Goal: Task Accomplishment & Management: Manage account settings

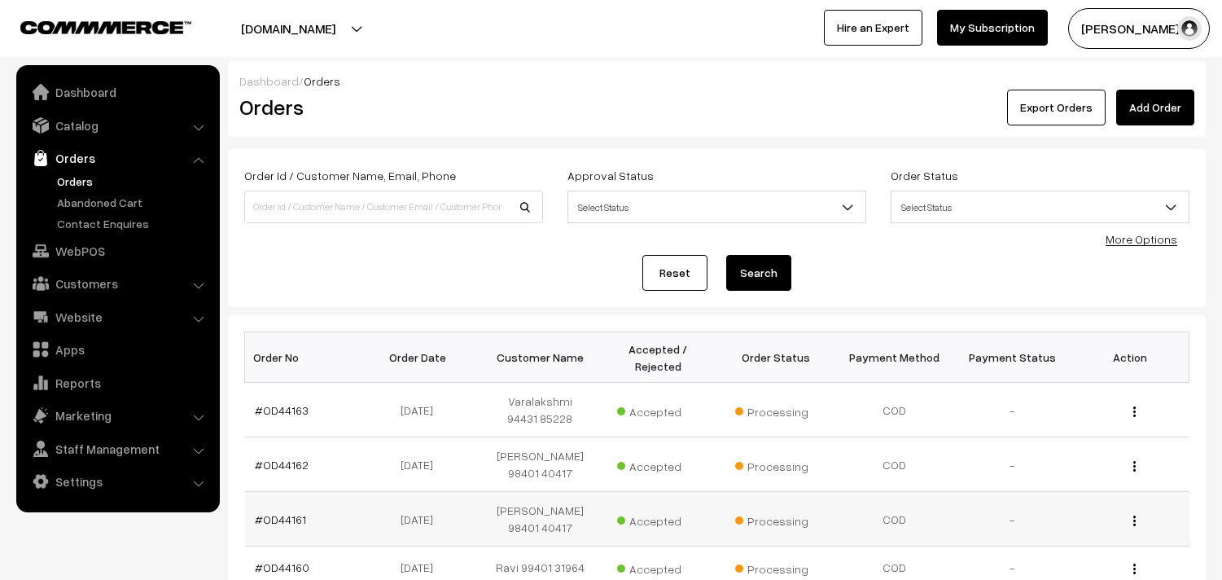
scroll to position [201, 0]
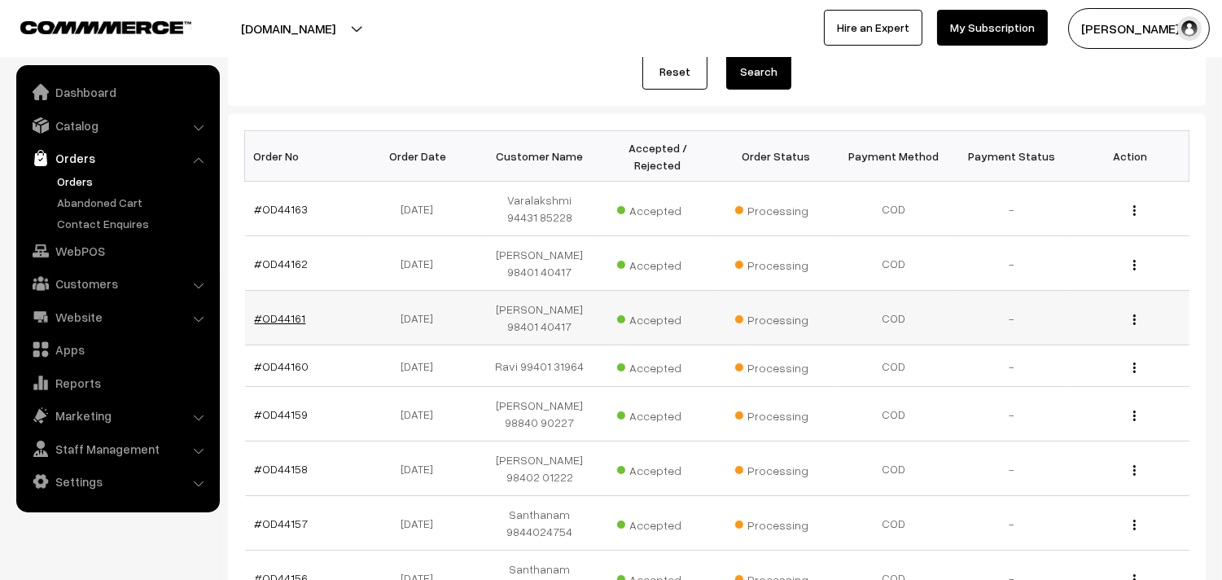
click at [291, 320] on link "#OD44161" at bounding box center [280, 318] width 51 height 14
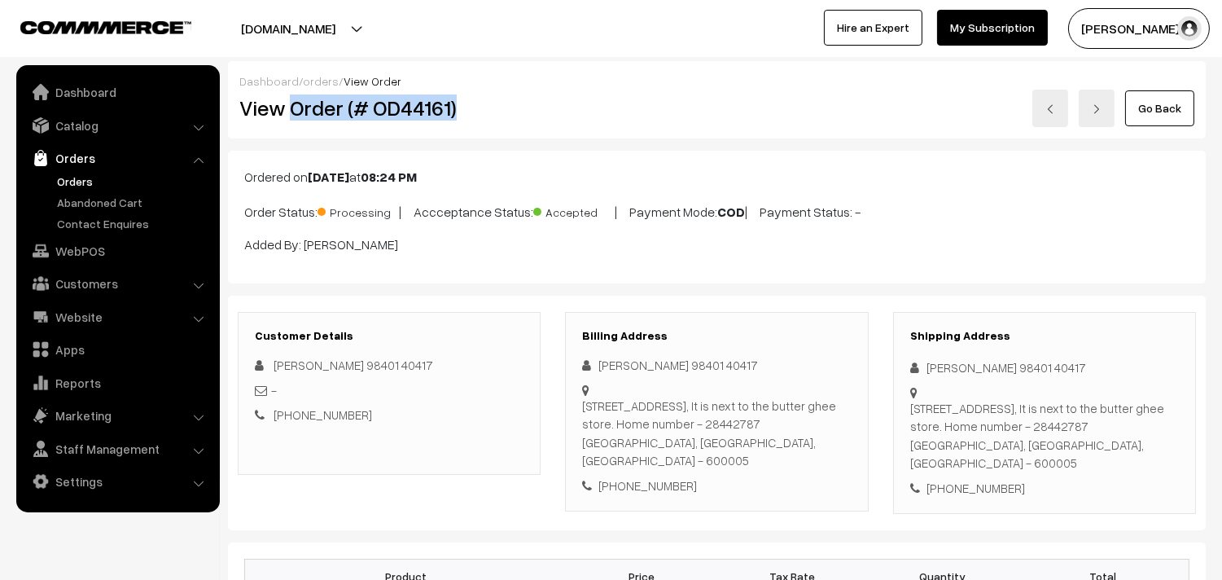
drag, startPoint x: 290, startPoint y: 107, endPoint x: 517, endPoint y: 110, distance: 227.1
click at [517, 110] on h2 "View Order (# OD44161)" at bounding box center [390, 107] width 302 height 25
copy h2 "Order (# OD44161)"
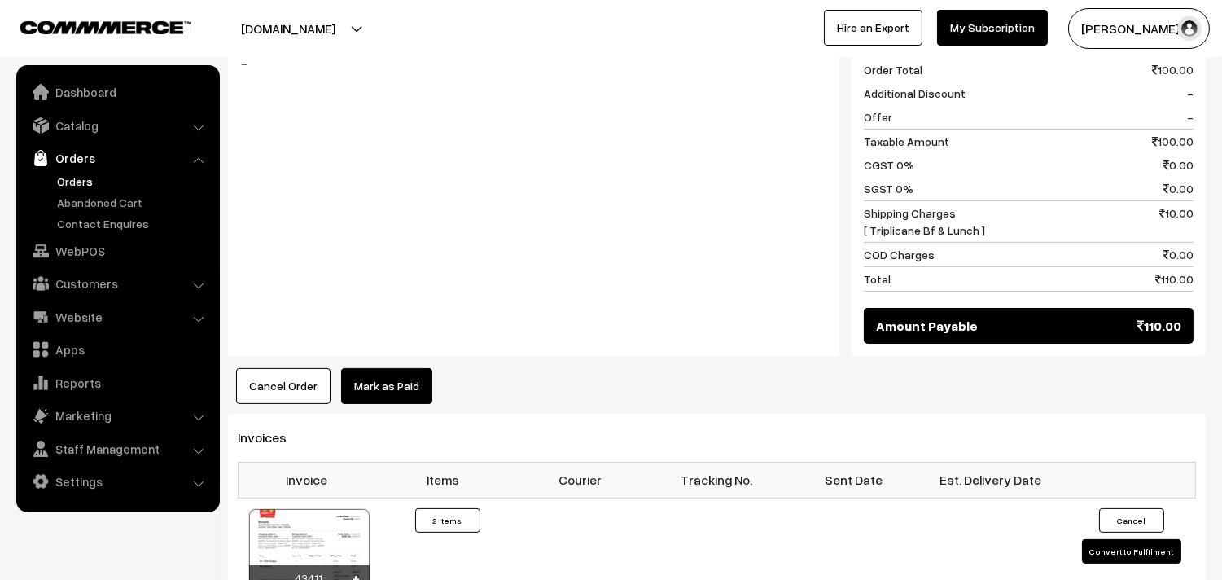
scroll to position [904, 0]
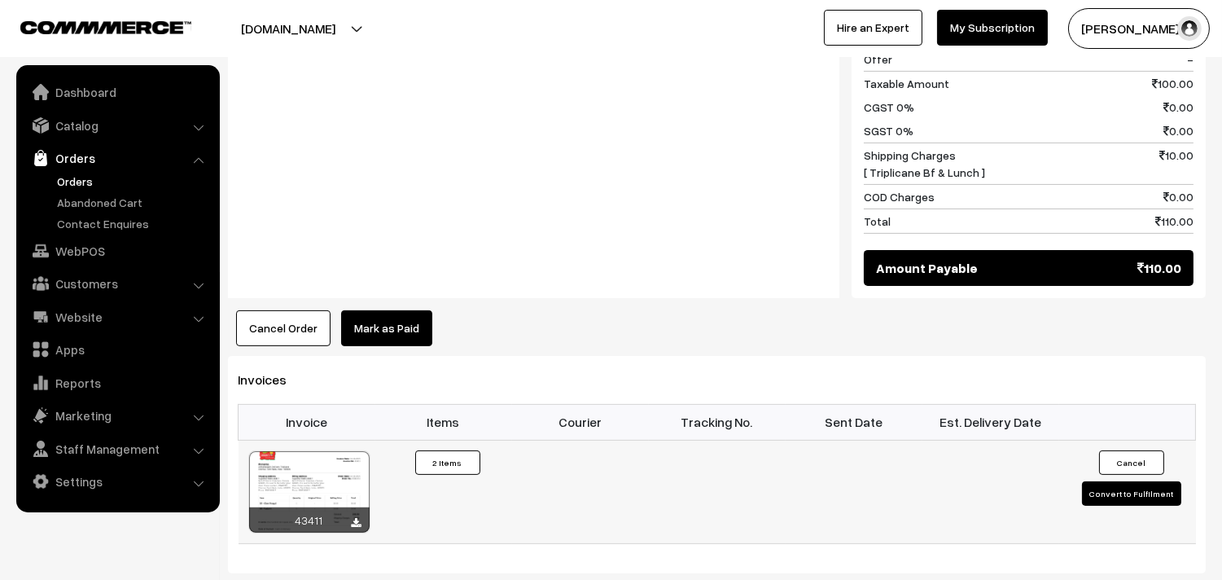
click at [326, 451] on div at bounding box center [309, 491] width 120 height 81
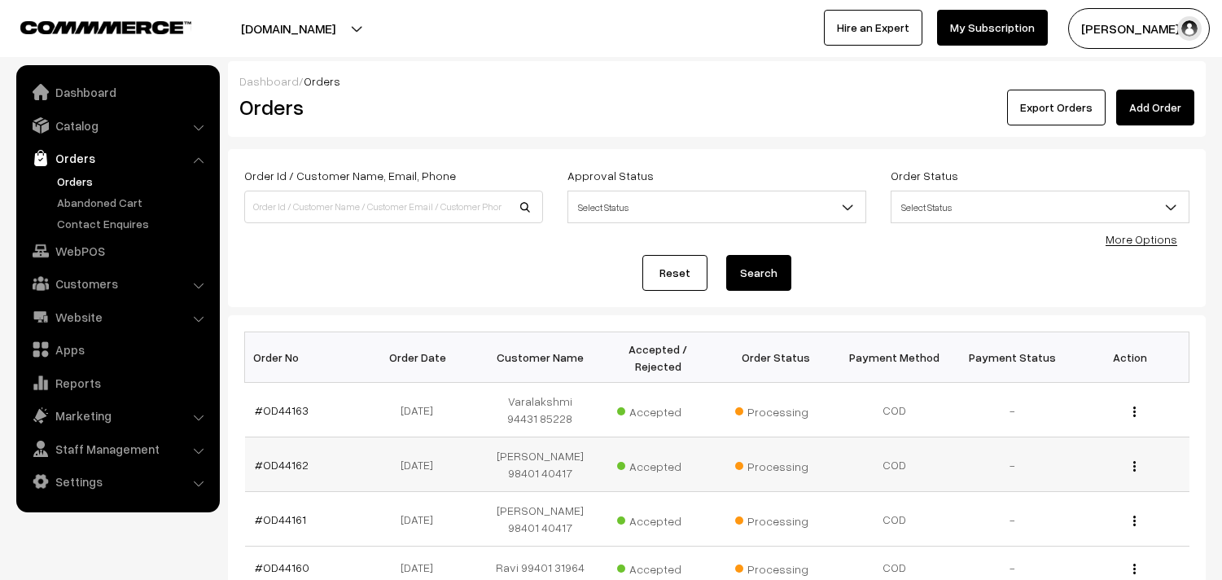
scroll to position [201, 0]
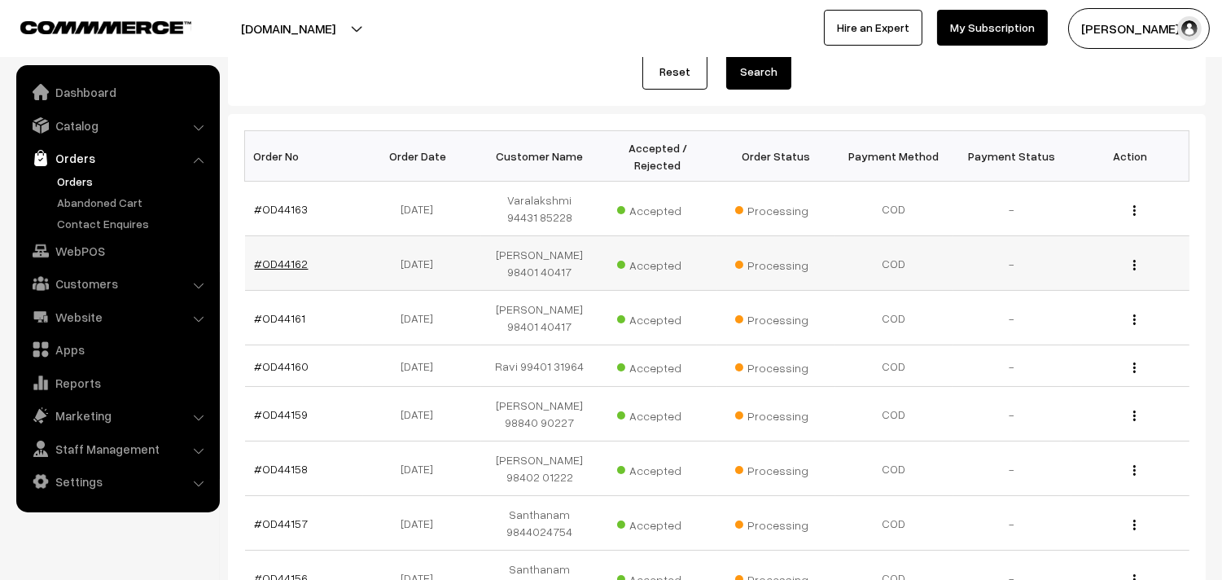
click at [286, 269] on link "#OD44162" at bounding box center [282, 263] width 54 height 14
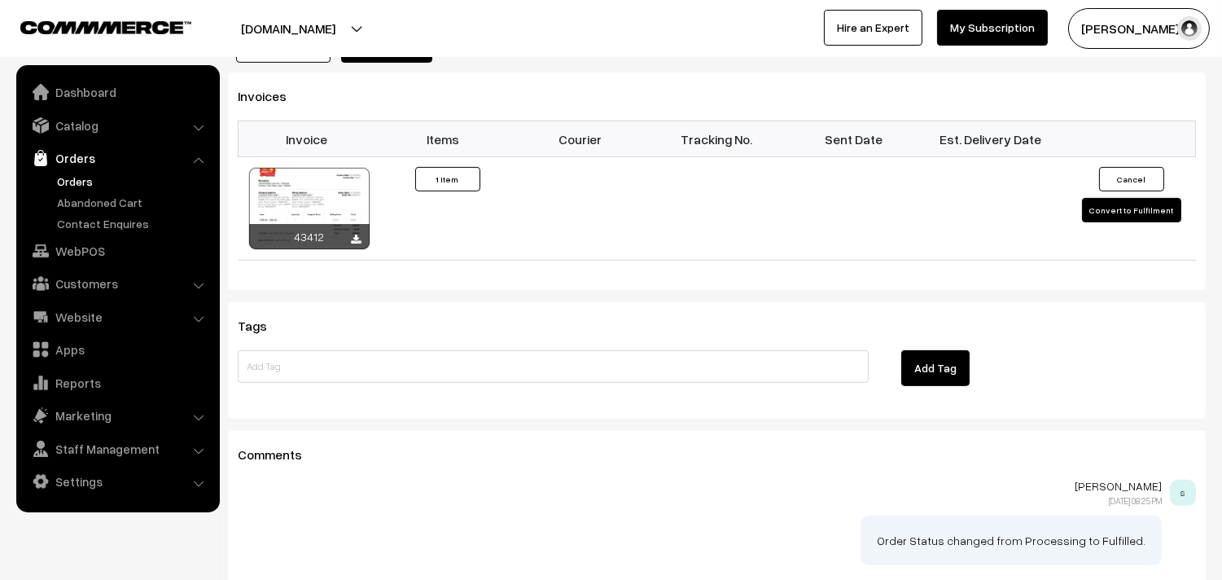
scroll to position [1085, 0]
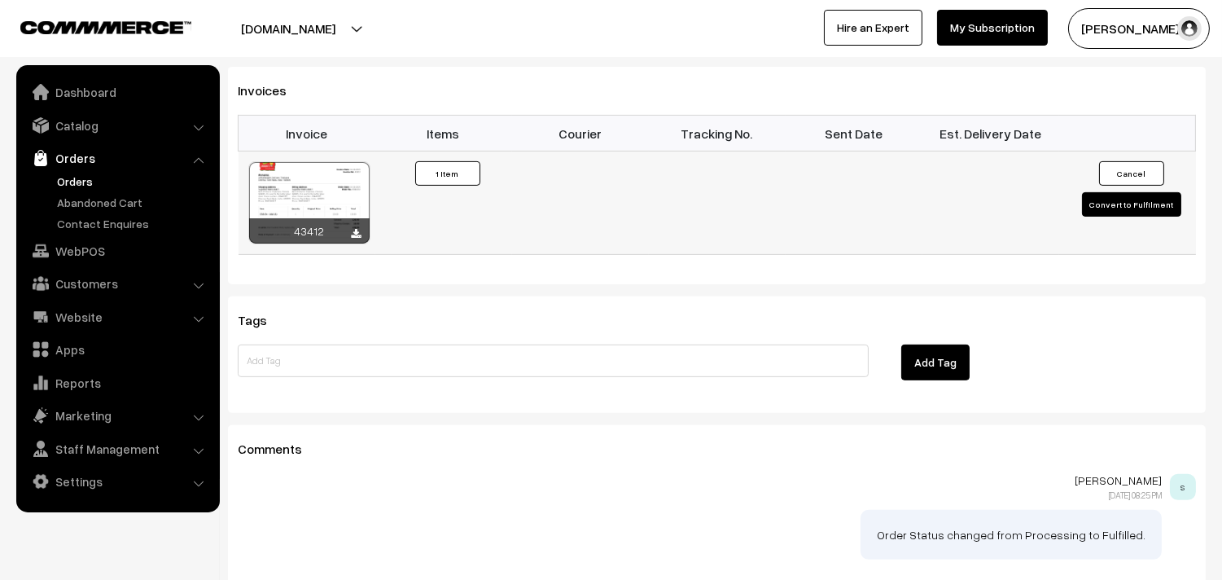
click at [311, 151] on td "43412" at bounding box center [307, 202] width 137 height 103
click at [308, 183] on div at bounding box center [309, 202] width 120 height 81
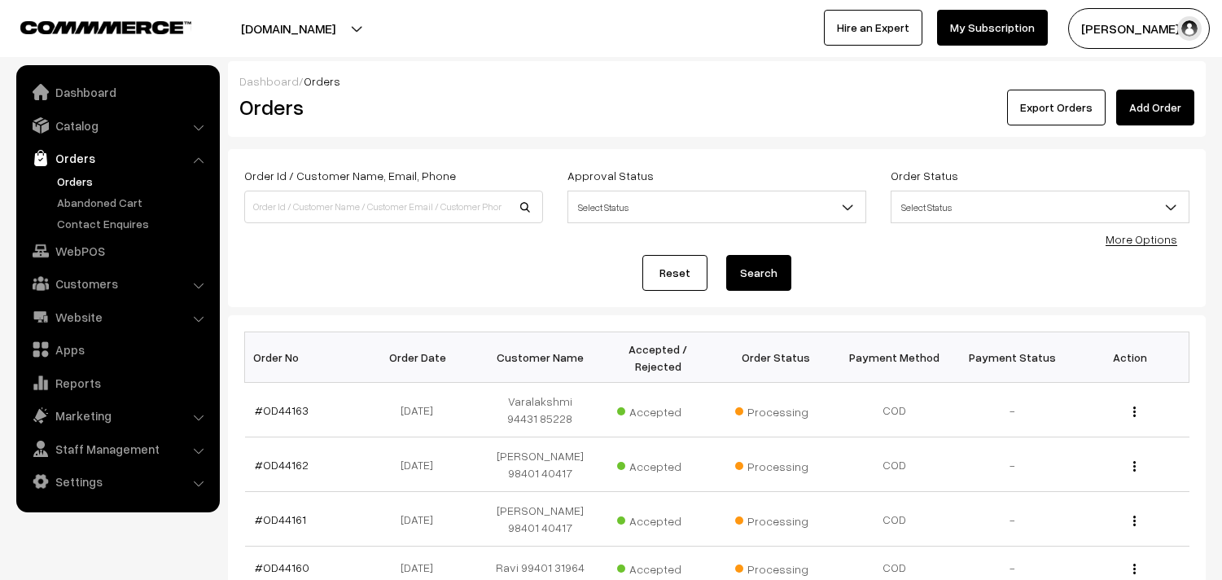
scroll to position [201, 0]
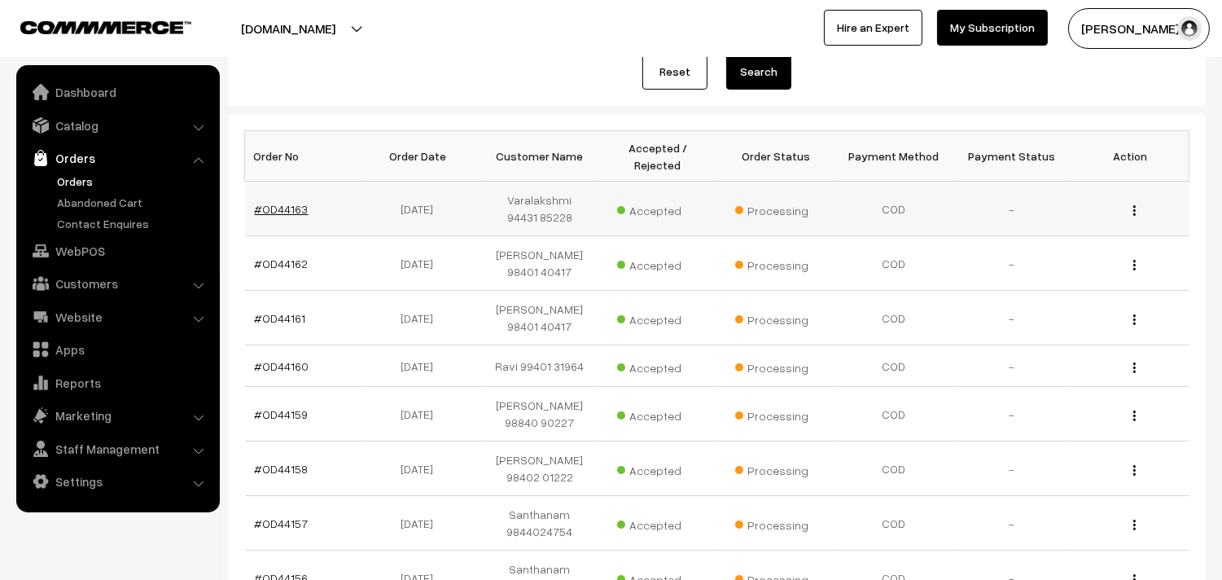
click at [303, 209] on link "#OD44163" at bounding box center [282, 209] width 54 height 14
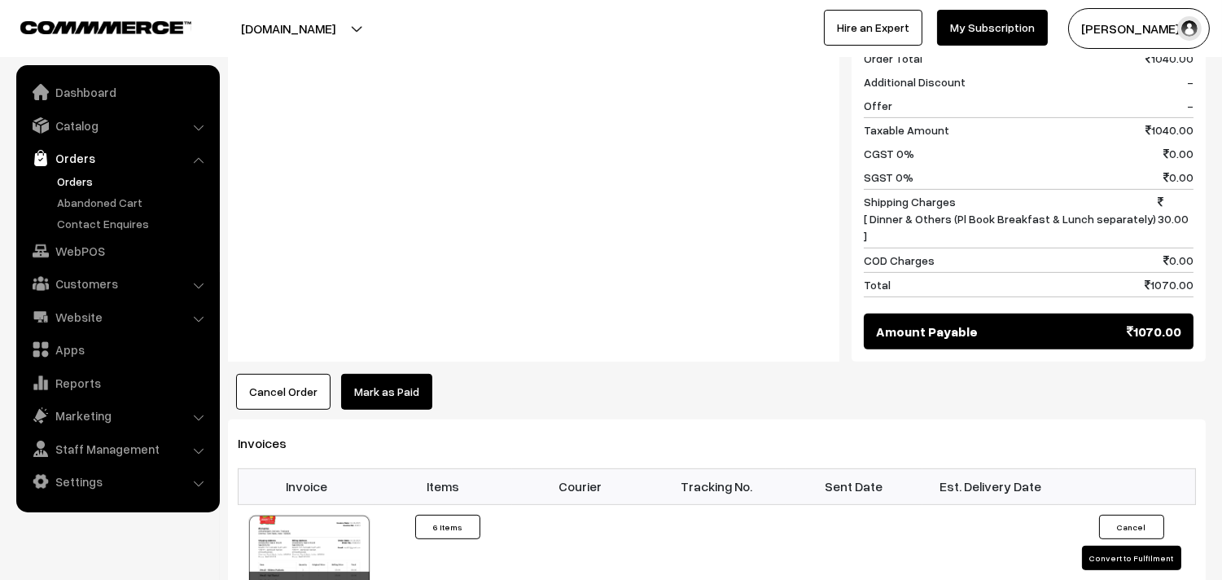
scroll to position [1446, 0]
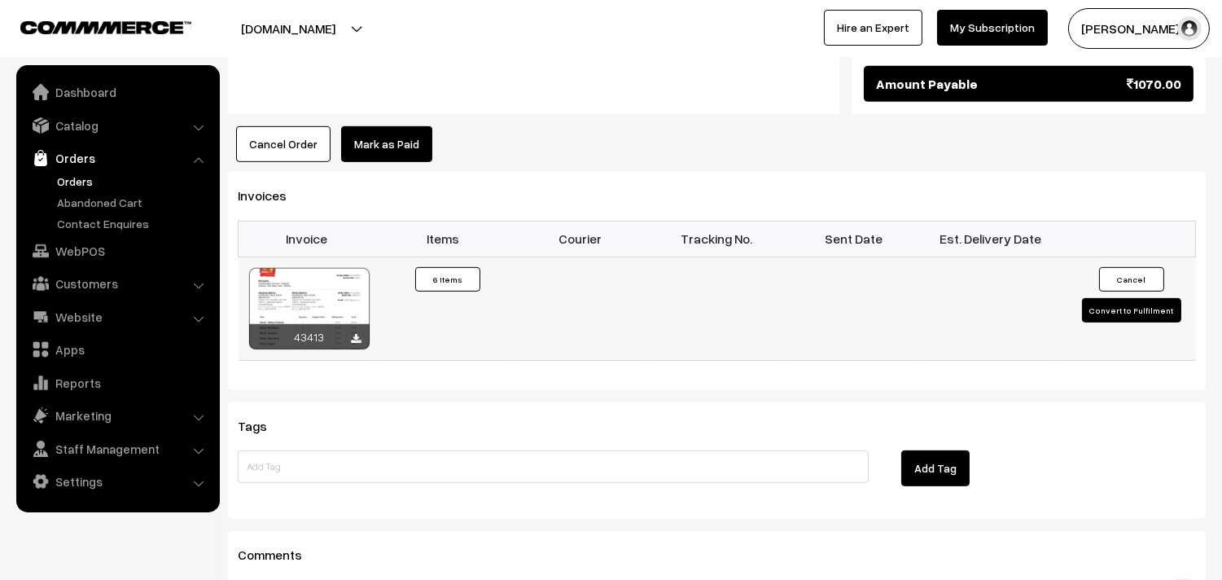
click at [332, 268] on div at bounding box center [309, 308] width 120 height 81
click at [79, 182] on link "Orders" at bounding box center [133, 181] width 161 height 17
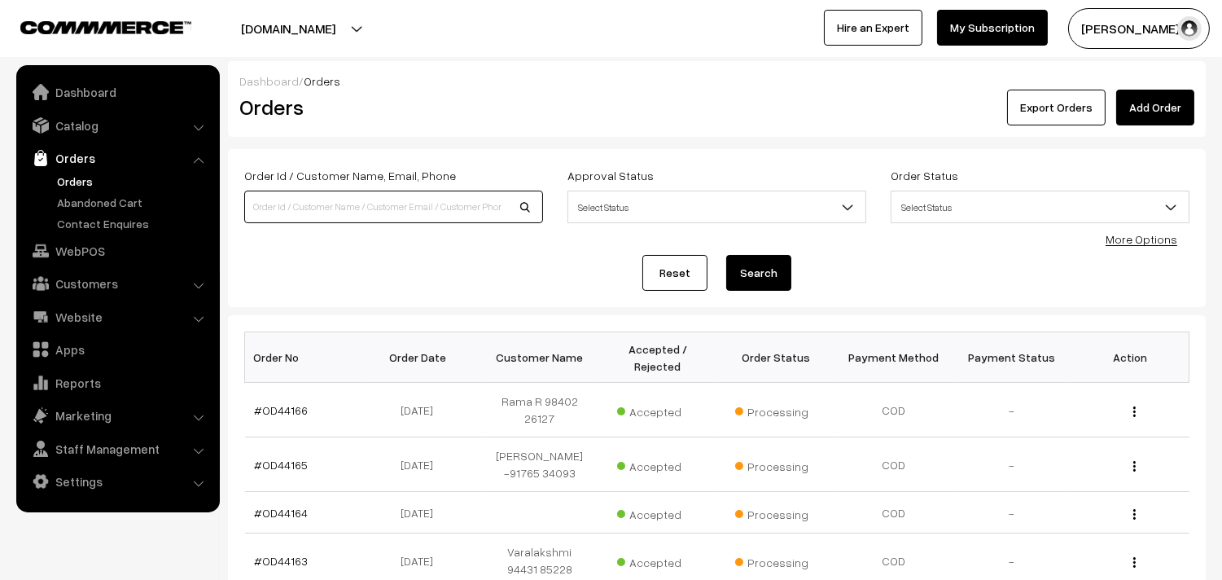
click at [441, 217] on input at bounding box center [393, 206] width 299 height 33
paste input "99629 88756"
click at [300, 202] on input "99629 88756" at bounding box center [393, 206] width 299 height 33
type input "9962988756"
click at [726, 255] on button "Search" at bounding box center [758, 273] width 65 height 36
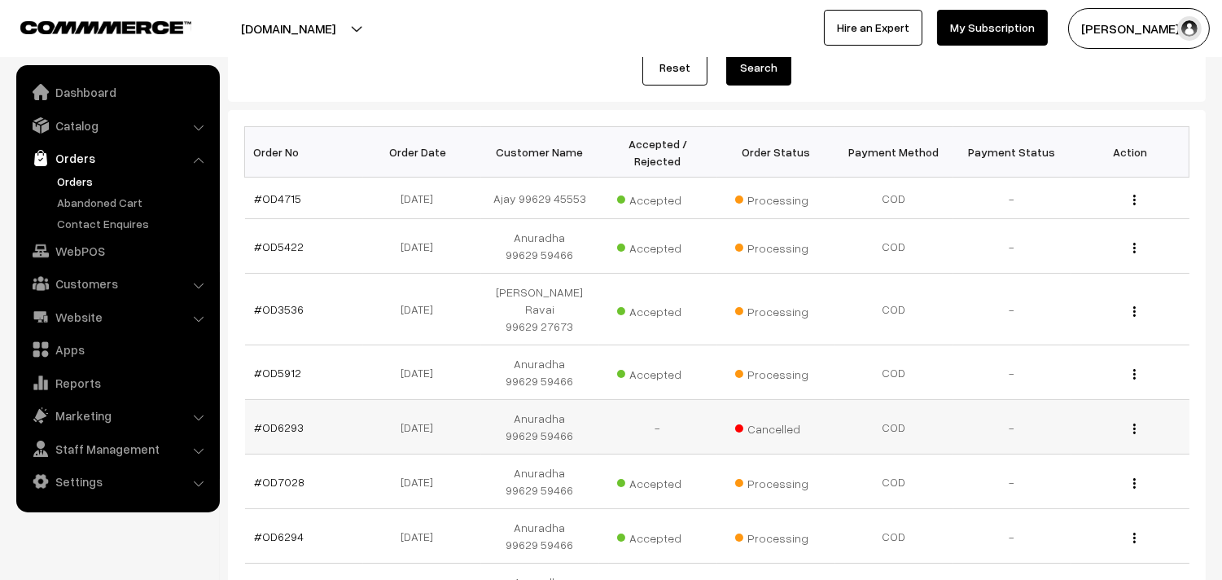
scroll to position [271, 0]
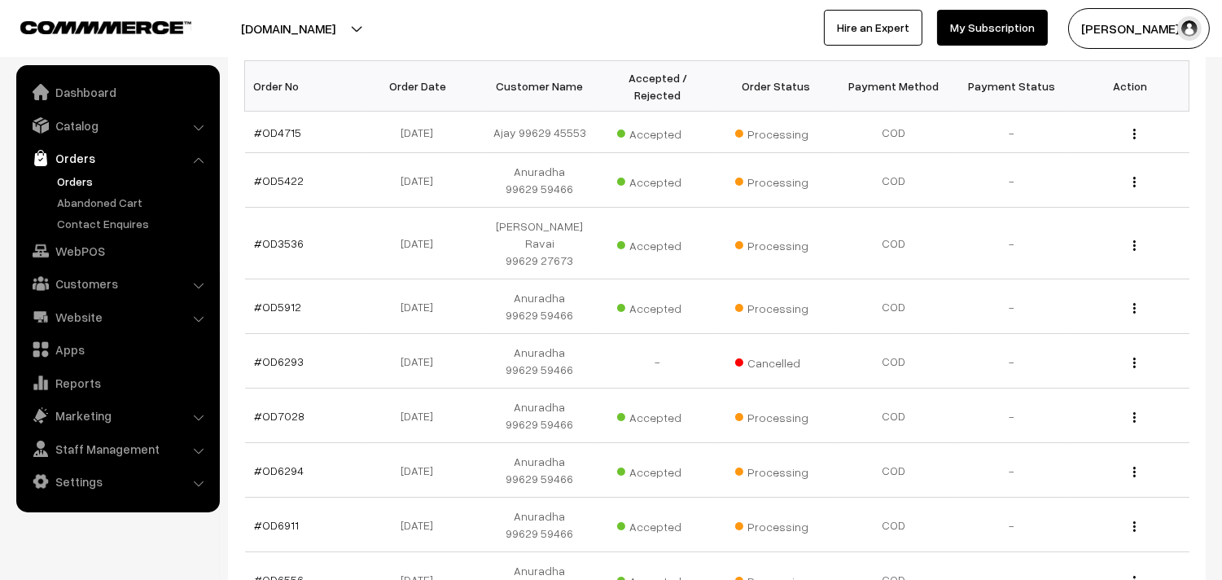
click at [77, 168] on link "Orders" at bounding box center [117, 157] width 194 height 29
click at [73, 179] on link "Orders" at bounding box center [133, 181] width 161 height 17
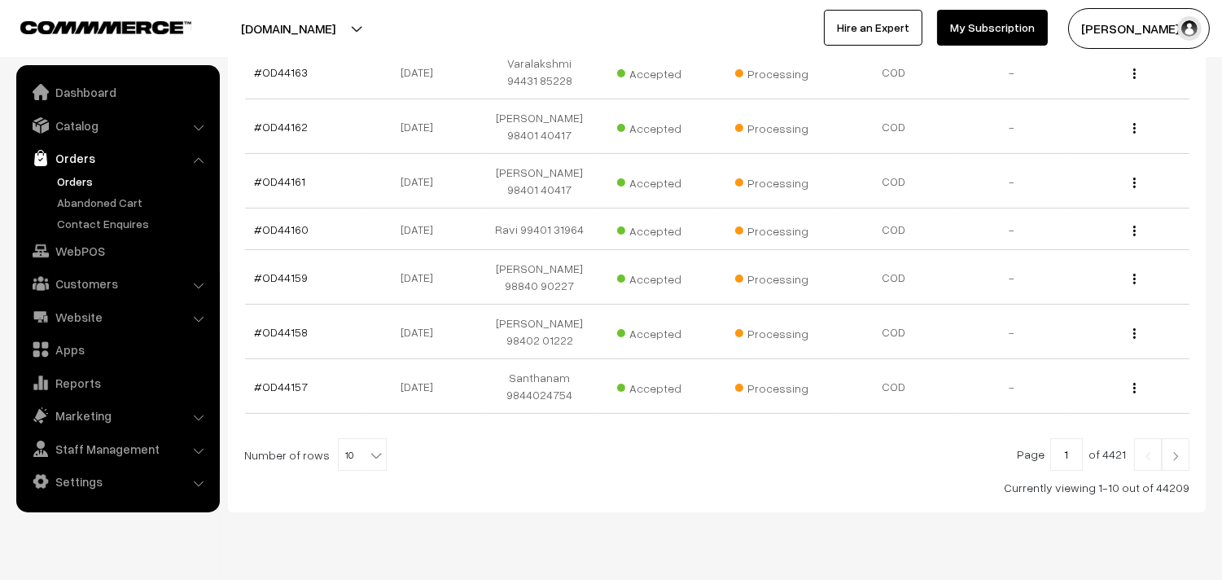
scroll to position [501, 0]
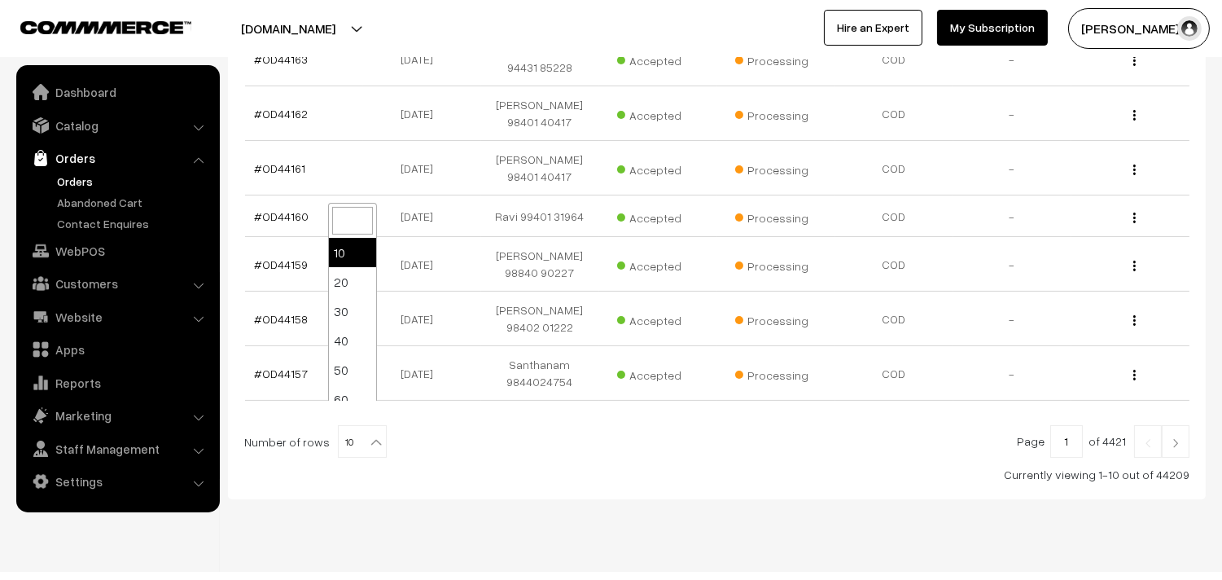
click at [352, 426] on span "10" at bounding box center [362, 442] width 47 height 33
select select "100"
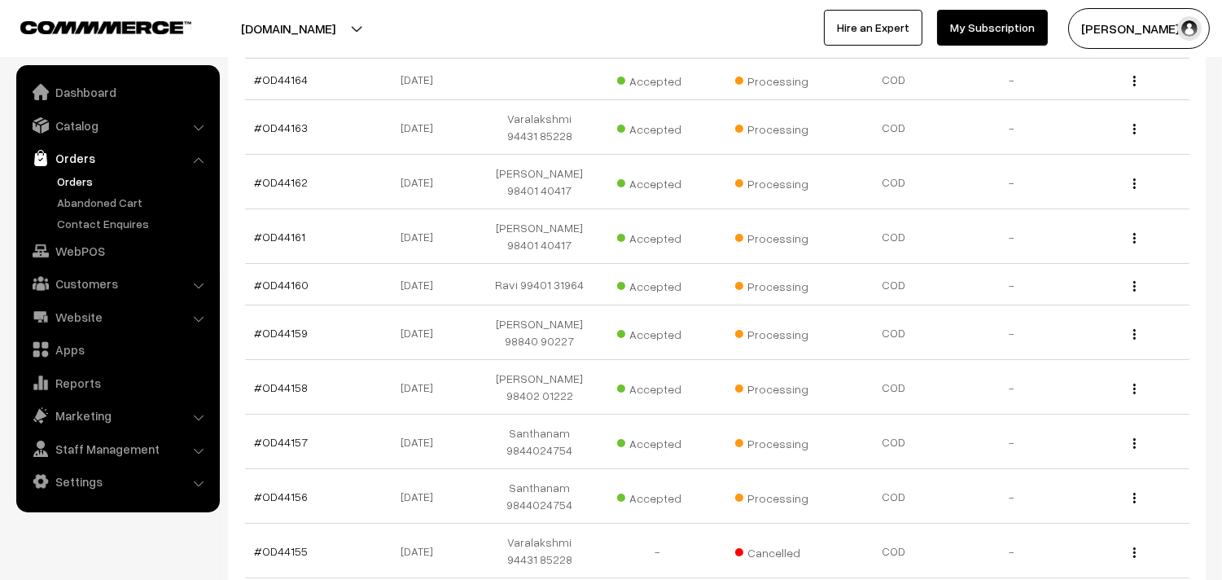
scroll to position [361, 0]
